Goal: Information Seeking & Learning: Learn about a topic

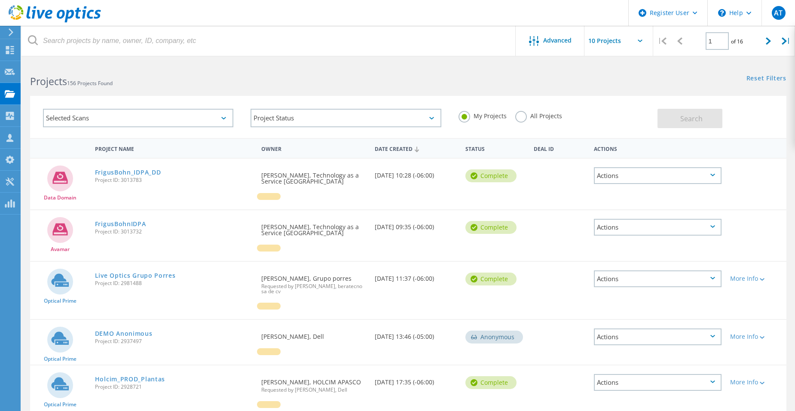
click at [68, 8] on icon at bounding box center [55, 14] width 92 height 18
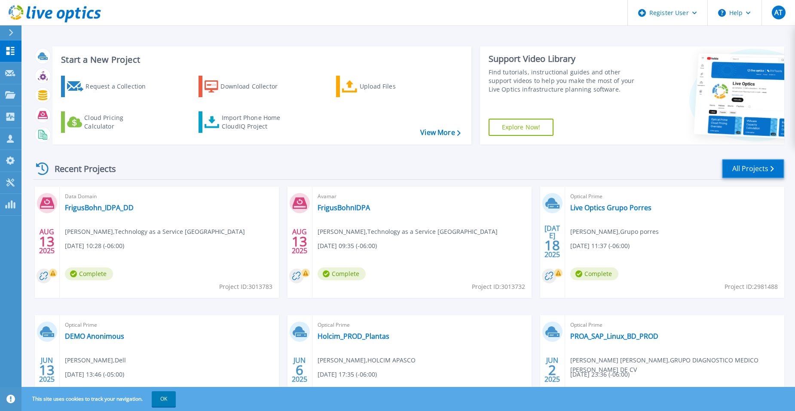
click at [766, 169] on link "All Projects" at bounding box center [753, 168] width 62 height 19
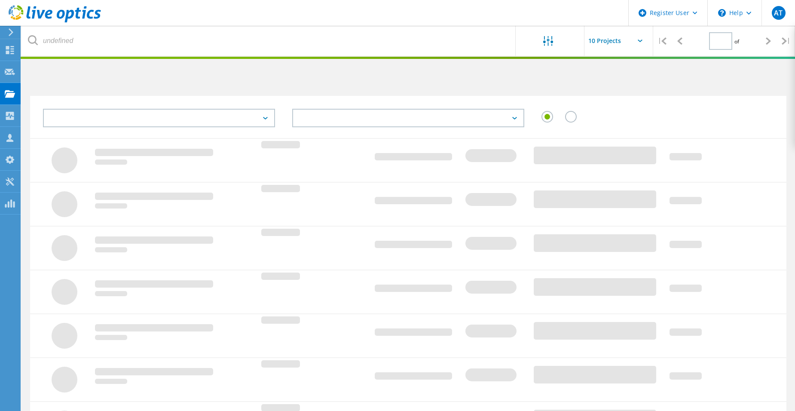
type input "1"
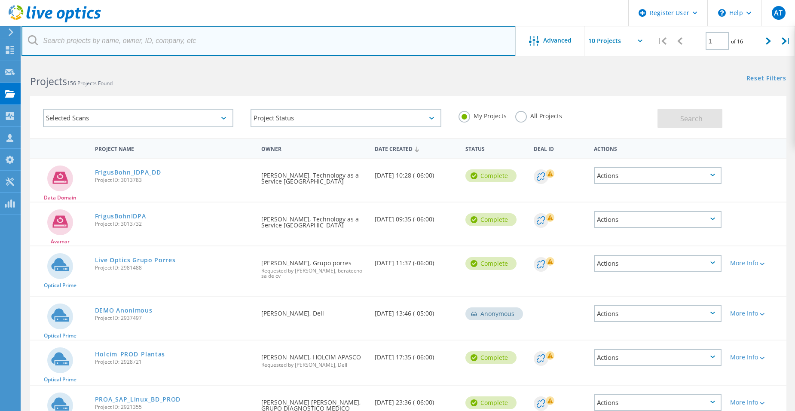
click at [378, 47] on input "text" at bounding box center [268, 41] width 495 height 30
type input "skyworks"
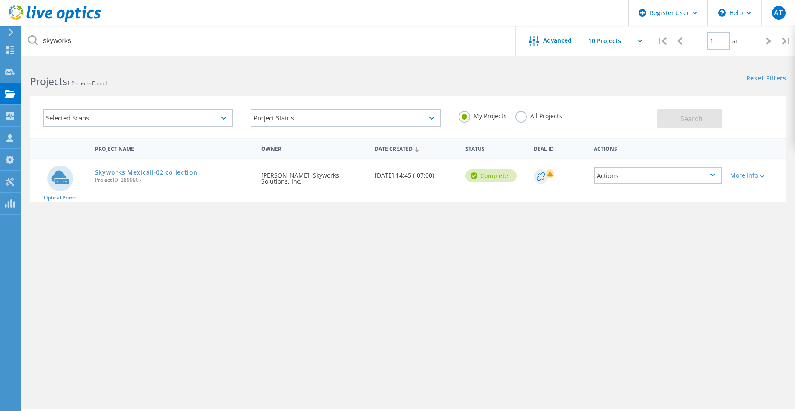
click at [183, 175] on link "Skyworks Mexicali-02 collection" at bounding box center [146, 172] width 103 height 6
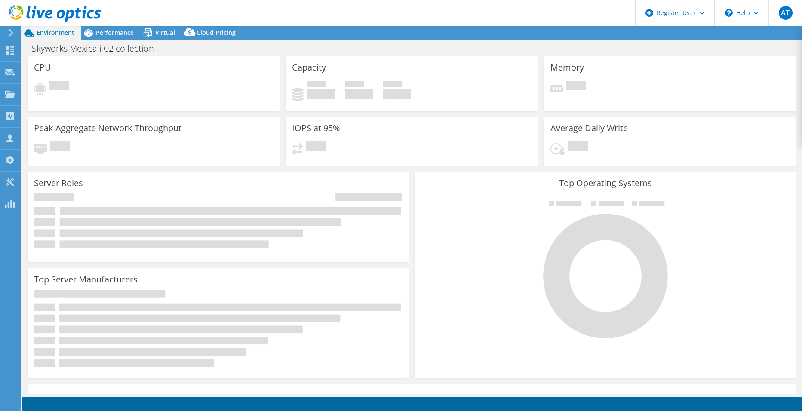
select select "USD"
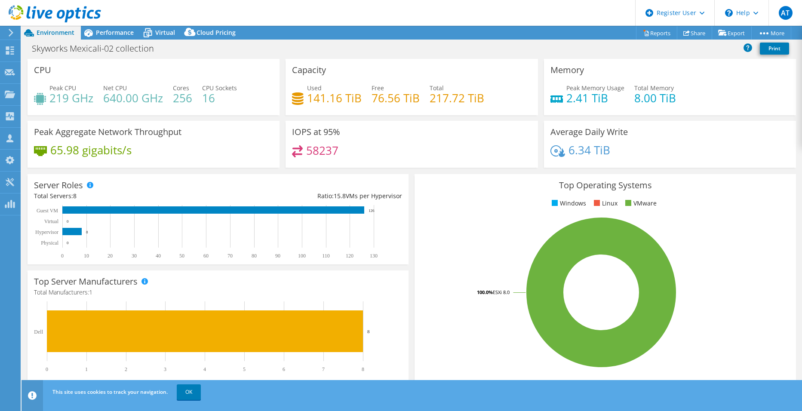
click at [442, 199] on ul "Windows Linux VMware" at bounding box center [605, 204] width 368 height 10
click at [120, 36] on span "Performance" at bounding box center [115, 32] width 38 height 8
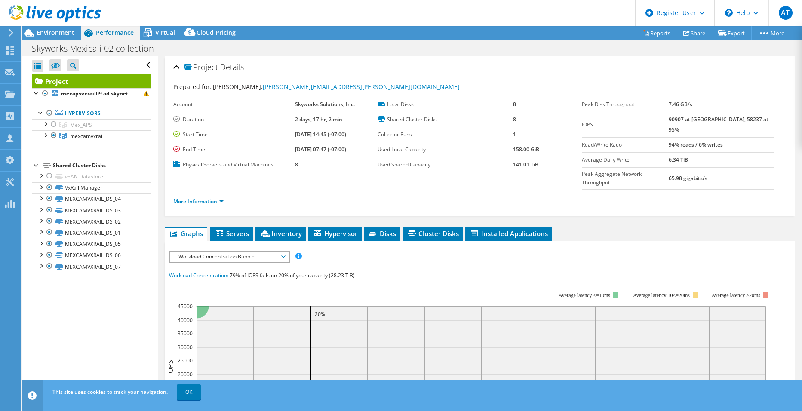
click at [218, 198] on link "More Information" at bounding box center [198, 201] width 50 height 7
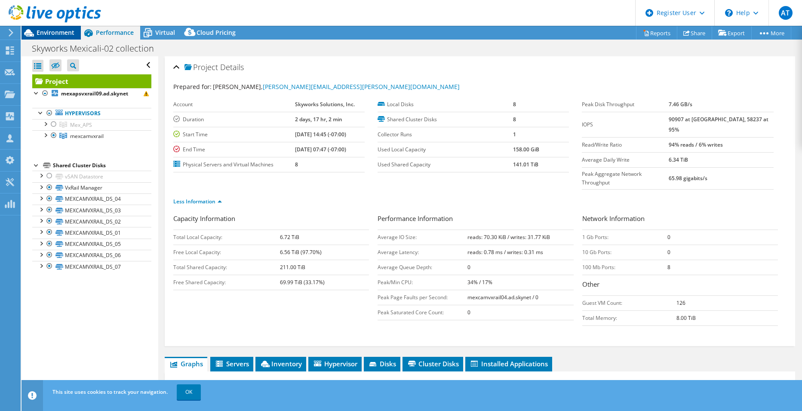
click at [56, 31] on span "Environment" at bounding box center [56, 32] width 38 height 8
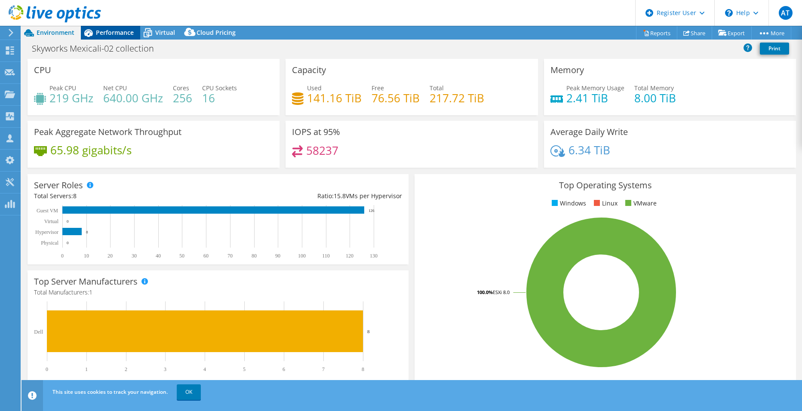
click at [115, 36] on span "Performance" at bounding box center [115, 32] width 38 height 8
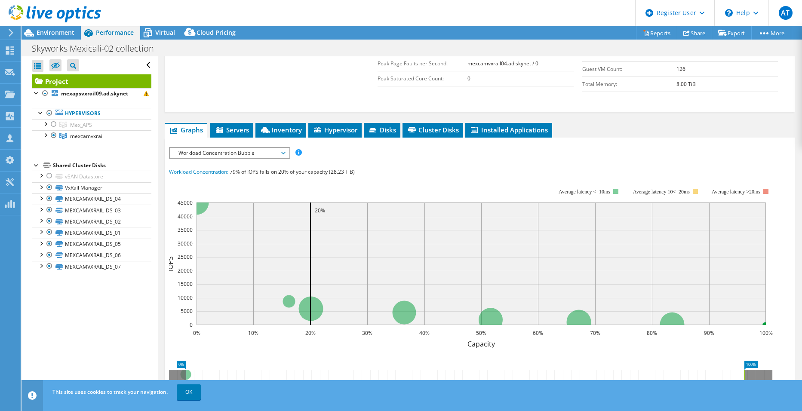
scroll to position [232, 0]
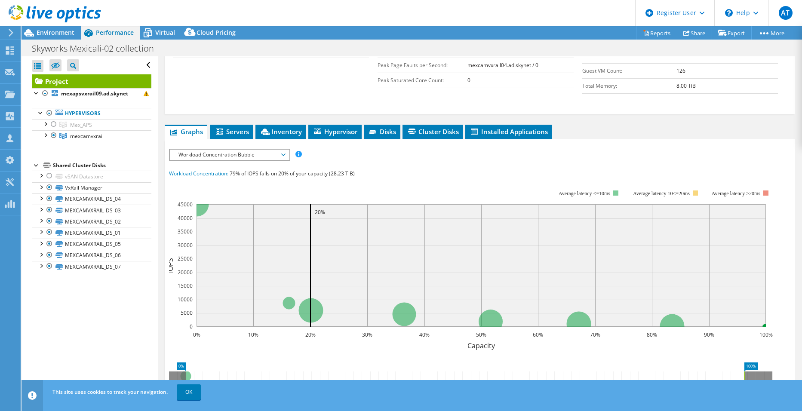
click at [272, 150] on span "Workload Concentration Bubble" at bounding box center [229, 155] width 110 height 10
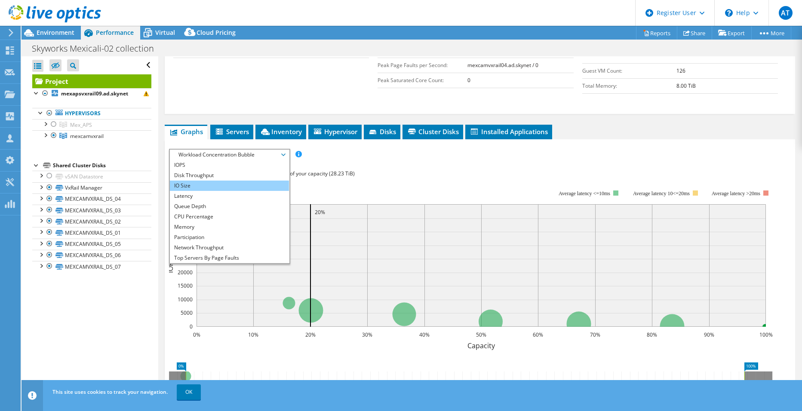
click at [244, 181] on li "IO Size" at bounding box center [229, 186] width 119 height 10
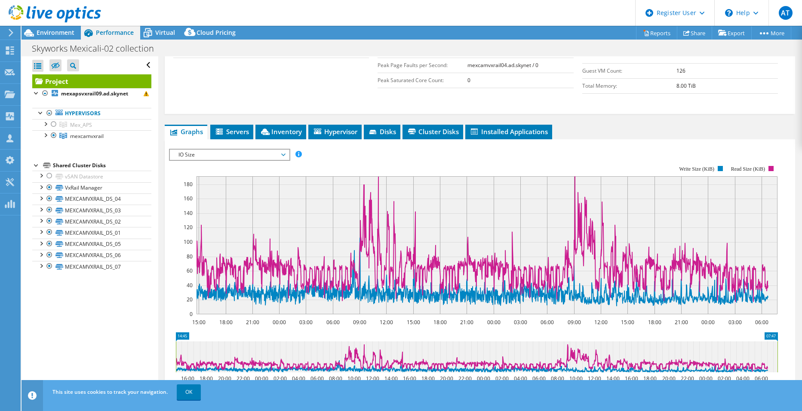
scroll to position [172, 0]
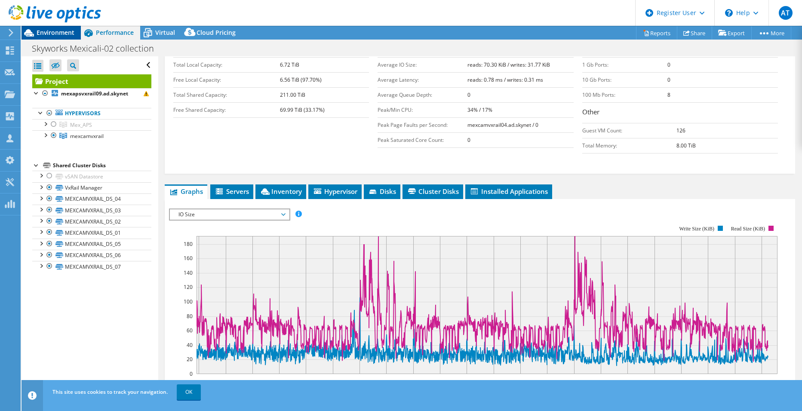
click at [66, 29] on span "Environment" at bounding box center [56, 32] width 38 height 8
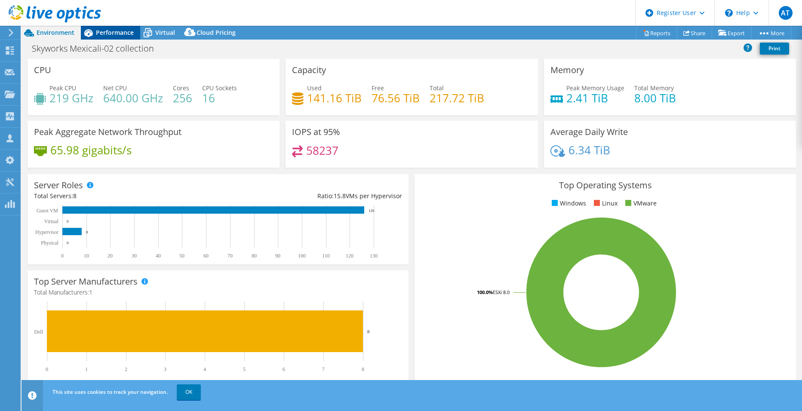
click at [122, 33] on span "Performance" at bounding box center [115, 32] width 38 height 8
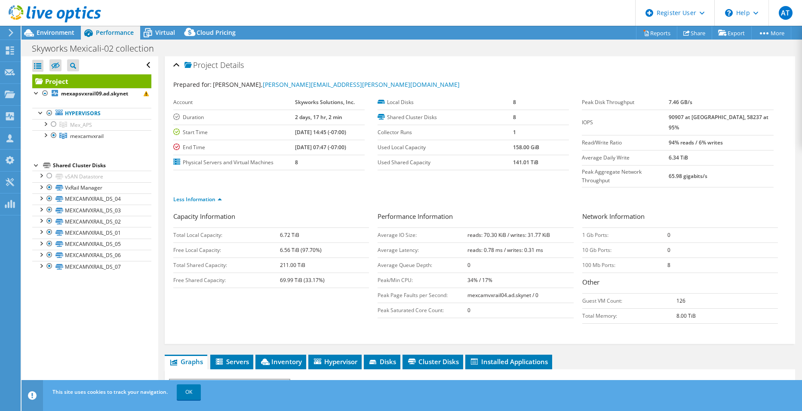
scroll to position [0, 0]
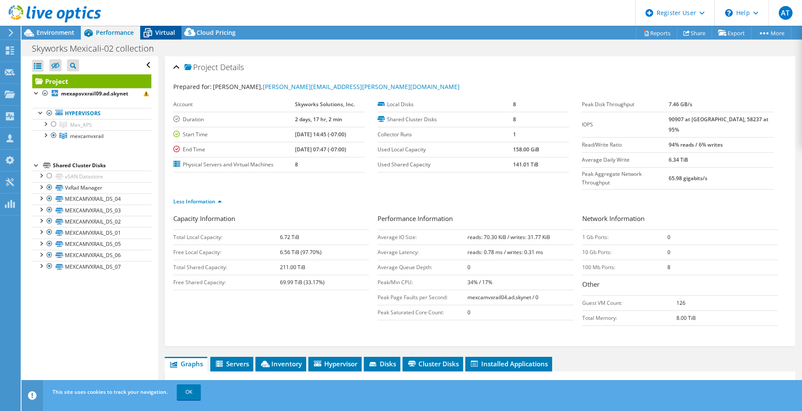
click at [158, 34] on span "Virtual" at bounding box center [165, 32] width 20 height 8
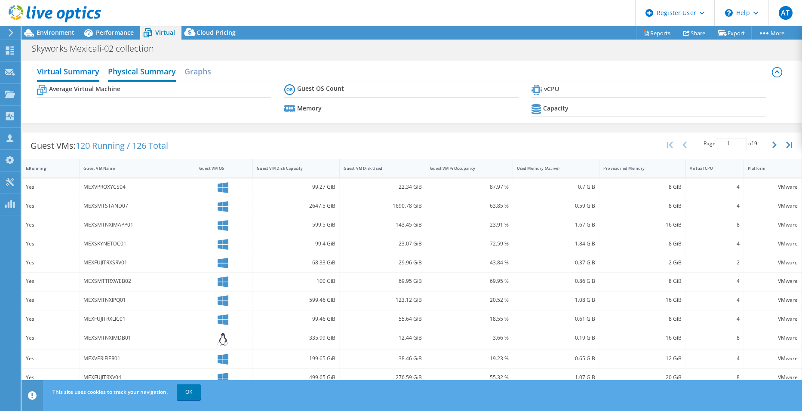
click at [153, 73] on h2 "Physical Summary" at bounding box center [142, 72] width 68 height 19
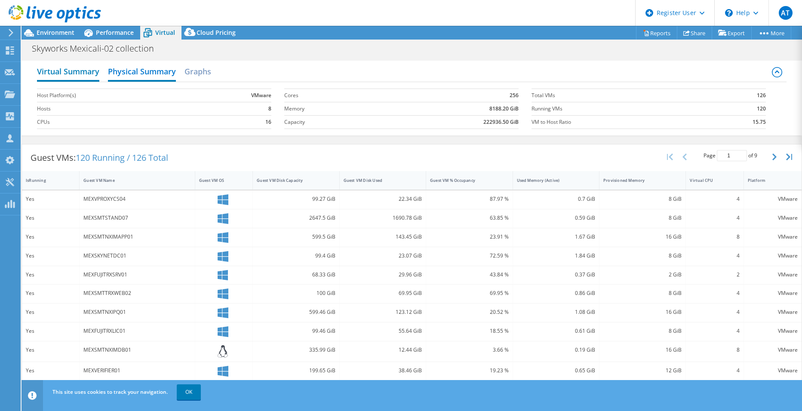
click at [92, 77] on h2 "Virtual Summary" at bounding box center [68, 72] width 62 height 19
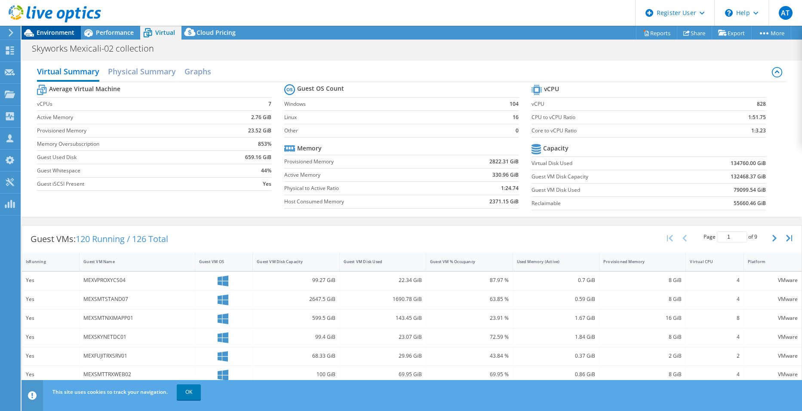
click at [64, 39] on div "Environment" at bounding box center [50, 33] width 59 height 14
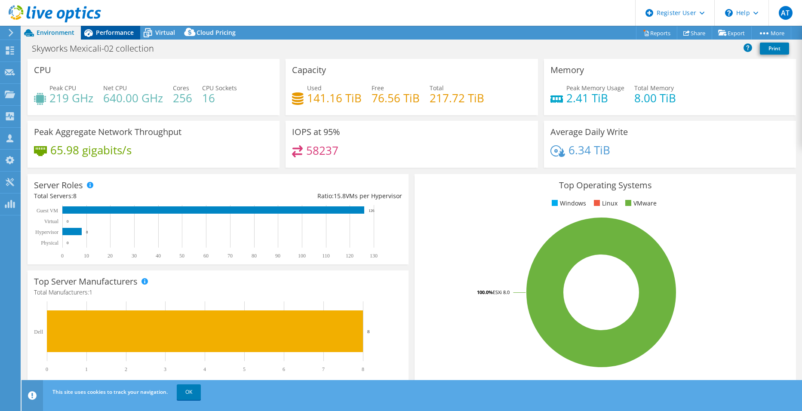
click at [120, 36] on span "Performance" at bounding box center [115, 32] width 38 height 8
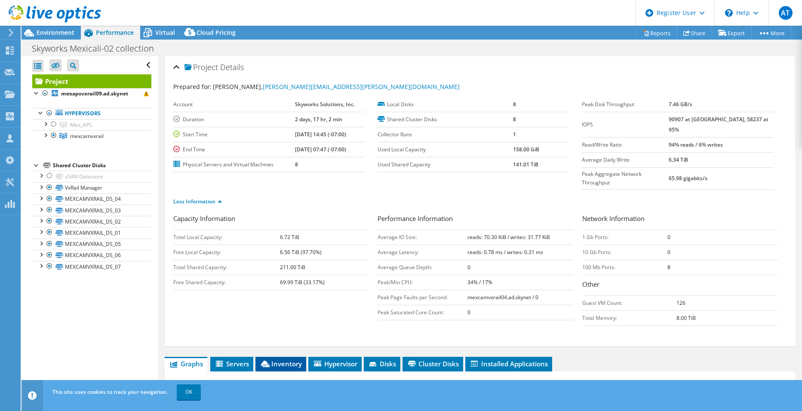
click at [281, 357] on li "Inventory" at bounding box center [280, 364] width 51 height 15
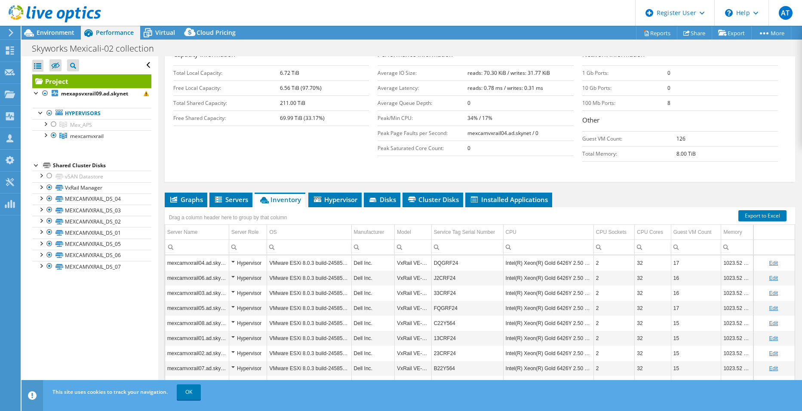
scroll to position [175, 0]
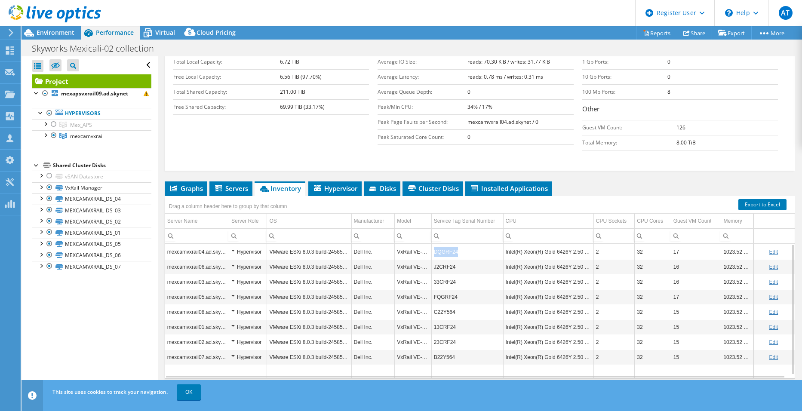
drag, startPoint x: 457, startPoint y: 233, endPoint x: 431, endPoint y: 233, distance: 26.7
click at [431, 244] on td "DQGRF24" at bounding box center [467, 251] width 72 height 15
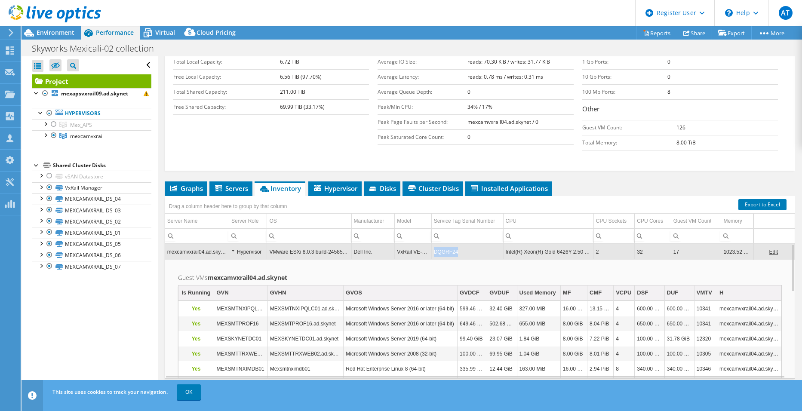
drag, startPoint x: 460, startPoint y: 230, endPoint x: 431, endPoint y: 236, distance: 29.3
click at [431, 244] on td "DQGRF24" at bounding box center [467, 251] width 72 height 15
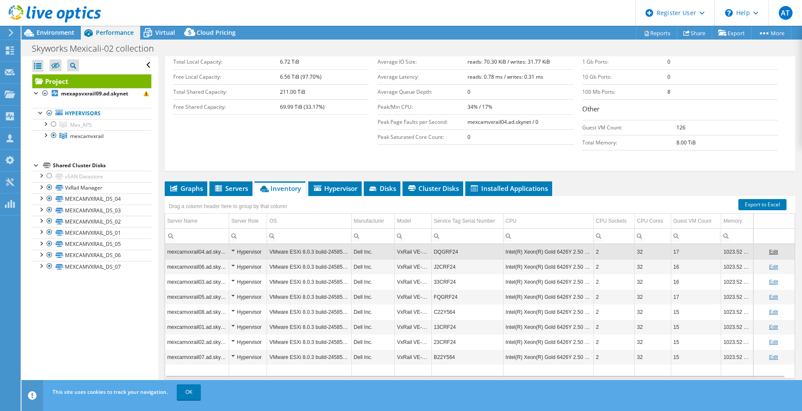
copy td "DQGRF24"
drag, startPoint x: 456, startPoint y: 232, endPoint x: 433, endPoint y: 233, distance: 22.8
click at [433, 244] on td "DQGRF24" at bounding box center [467, 251] width 72 height 15
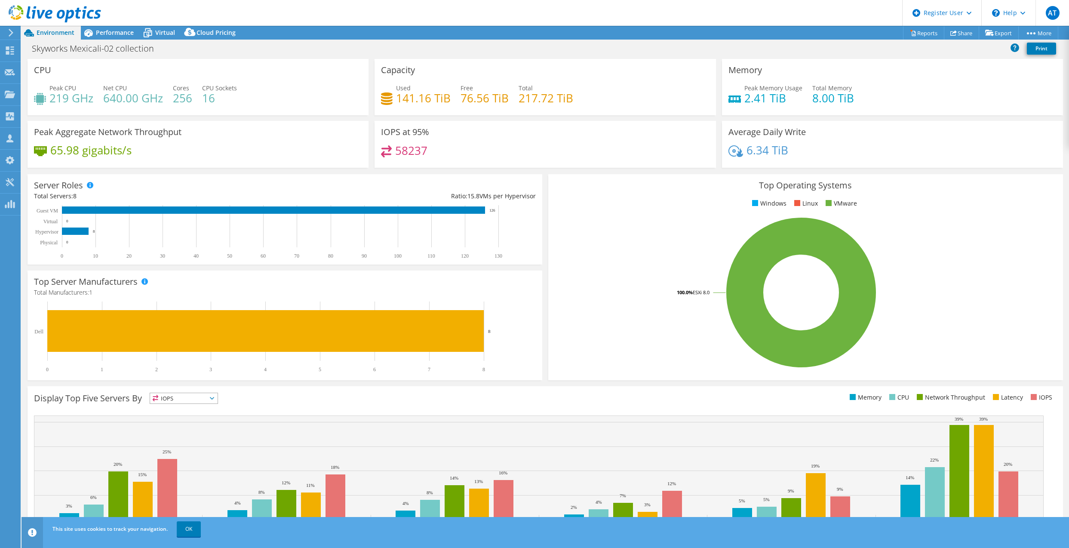
select select "USD"
